Goal: Check status

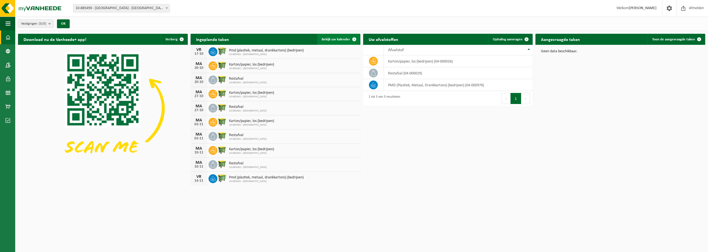
click at [341, 38] on span "Bekijk uw kalender" at bounding box center [336, 40] width 28 height 4
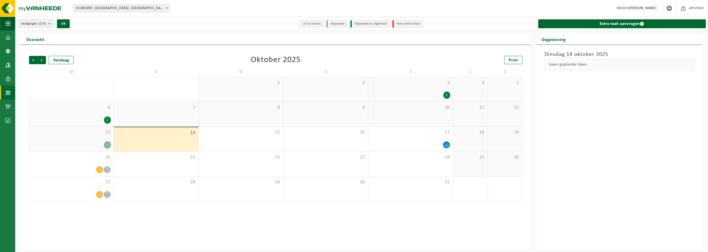
click at [101, 138] on div "13 2" at bounding box center [71, 139] width 84 height 25
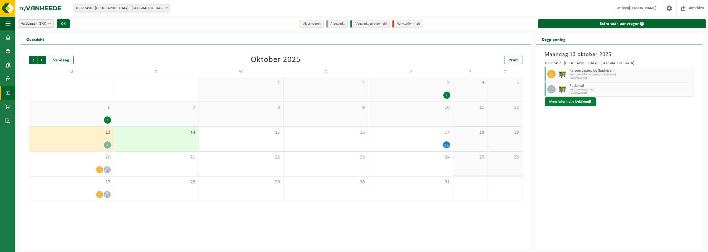
click at [567, 104] on button "Meer informatie bekijken" at bounding box center [570, 101] width 51 height 9
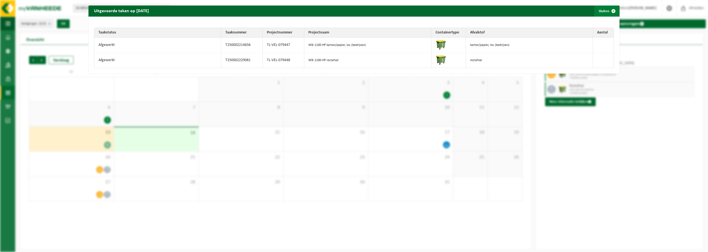
click at [603, 11] on button "Sluiten" at bounding box center [607, 11] width 25 height 11
